Goal: Task Accomplishment & Management: Use online tool/utility

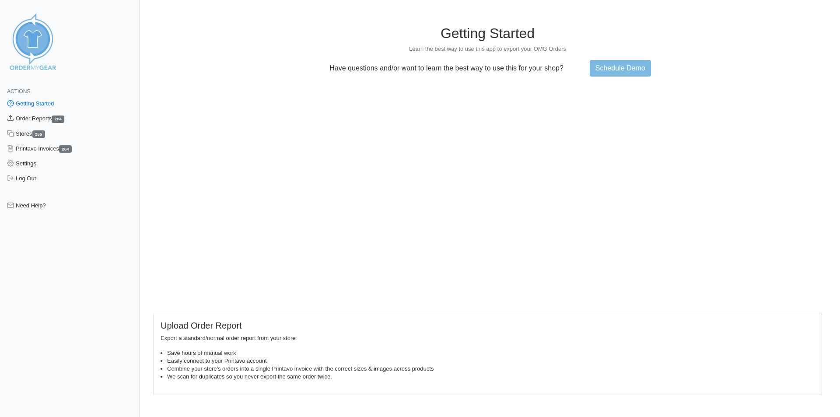
click at [28, 119] on link "Order Reports 264" at bounding box center [70, 118] width 140 height 15
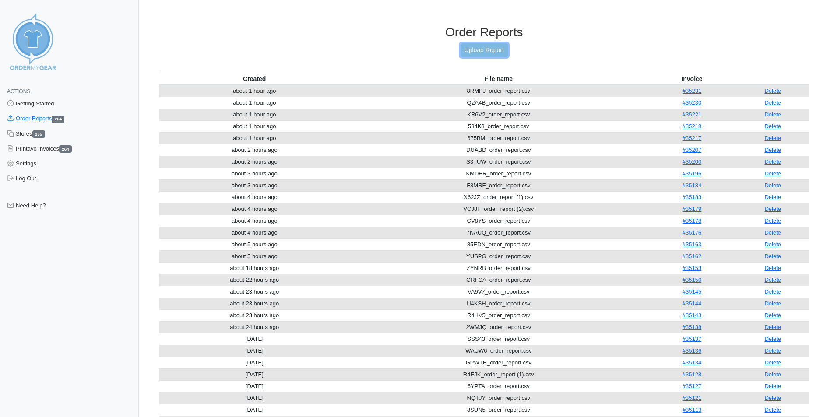
click at [479, 49] on link "Upload Report" at bounding box center [483, 50] width 47 height 14
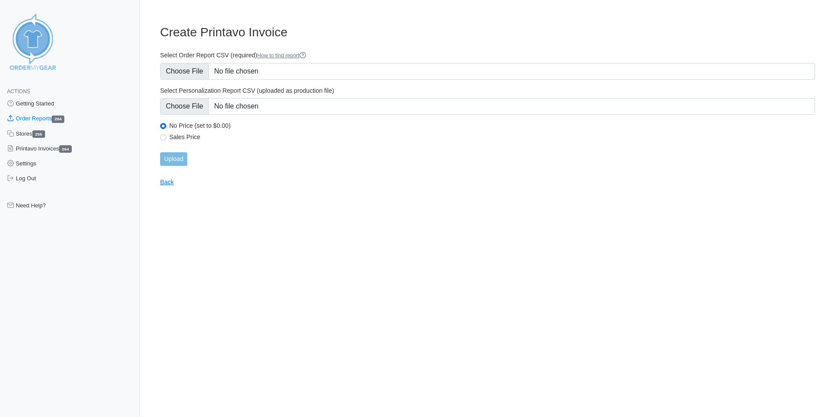
type input "C:\fakepath\RRA3S_order_report.csv"
click at [173, 158] on input "Upload" at bounding box center [173, 159] width 27 height 14
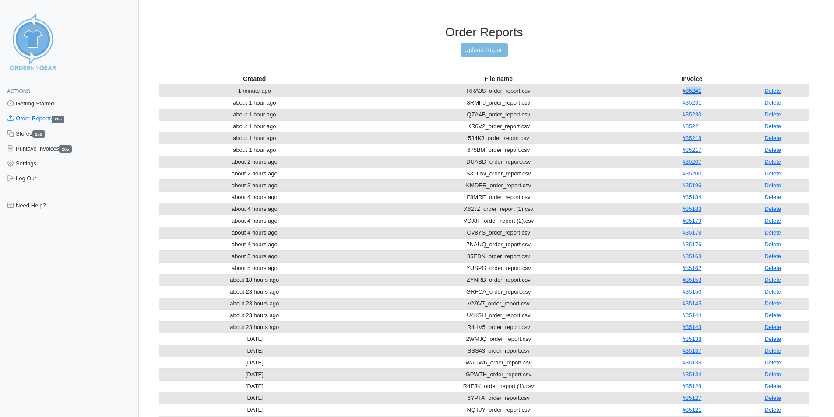
drag, startPoint x: 705, startPoint y: 92, endPoint x: 683, endPoint y: 92, distance: 21.4
click at [683, 92] on td "#35241" at bounding box center [691, 91] width 89 height 12
copy link "35241"
